Goal: Transaction & Acquisition: Purchase product/service

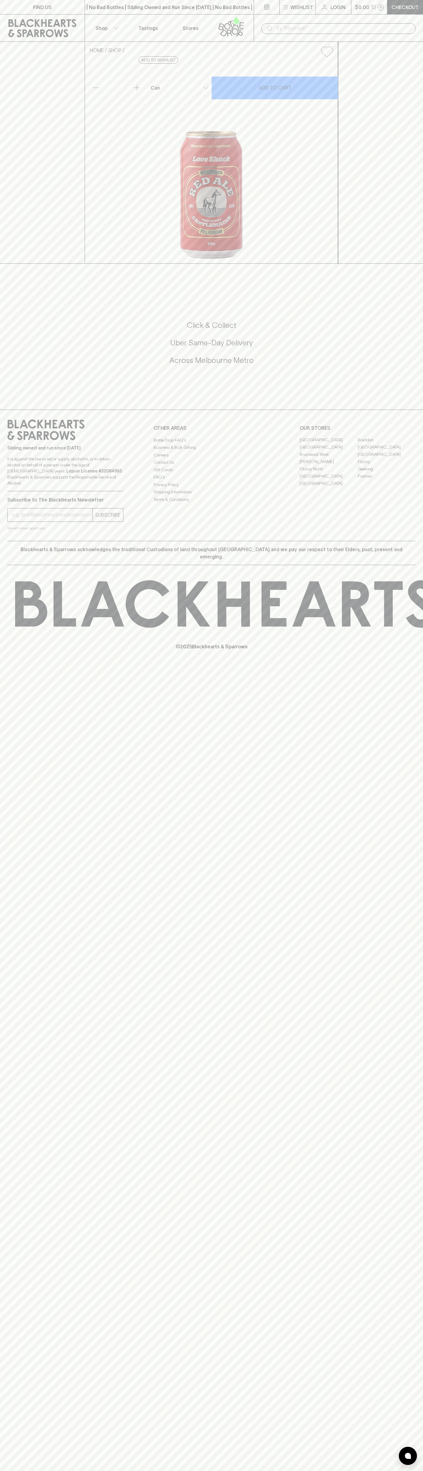
click at [105, 23] on button "Shop" at bounding box center [106, 28] width 42 height 27
click at [122, 1471] on html "FIND US | No Bad Bottles | Sibling Owned and Run Since [DATE] | No Bad Bottles …" at bounding box center [211, 735] width 423 height 1471
click at [5, 872] on div at bounding box center [211, 735] width 423 height 1471
